Goal: Use online tool/utility: Utilize a website feature to perform a specific function

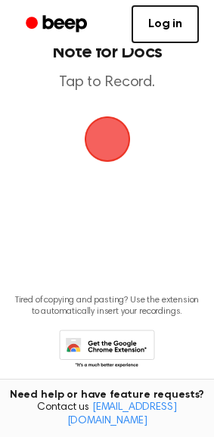
scroll to position [73, 0]
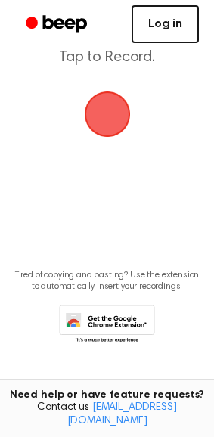
click at [173, 26] on link "Log in" at bounding box center [164, 24] width 67 height 38
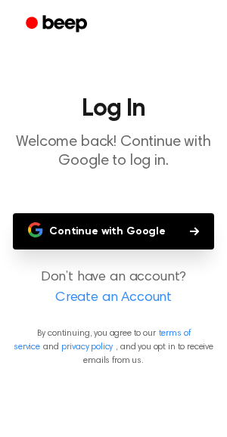
click at [156, 229] on button "Continue with Google" at bounding box center [113, 231] width 201 height 36
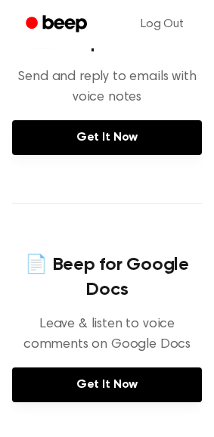
scroll to position [503, 0]
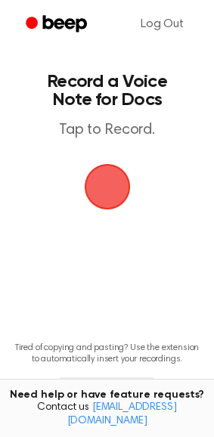
click at [99, 186] on span "button" at bounding box center [106, 186] width 49 height 49
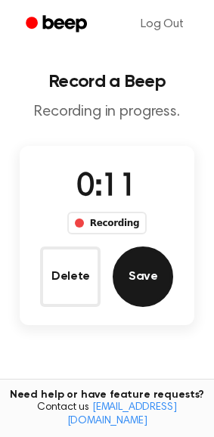
click at [163, 294] on button "Save" at bounding box center [143, 276] width 60 height 60
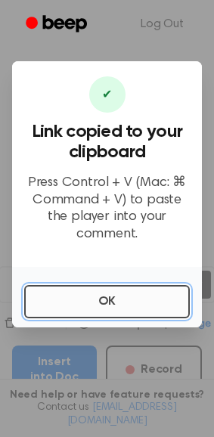
click at [150, 313] on button "OK" at bounding box center [106, 301] width 165 height 33
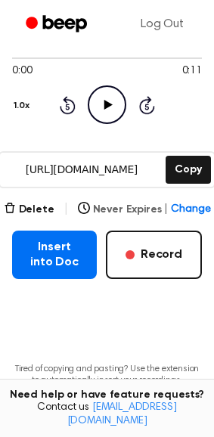
scroll to position [168, 0]
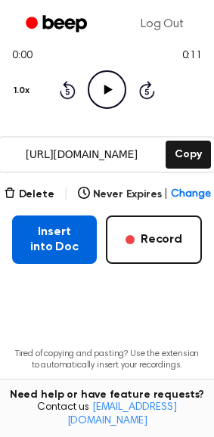
click at [78, 221] on button "Insert into Doc" at bounding box center [54, 239] width 85 height 48
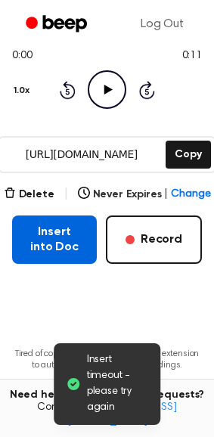
click at [43, 233] on button "Insert into Doc" at bounding box center [54, 239] width 85 height 48
